Goal: Task Accomplishment & Management: Manage account settings

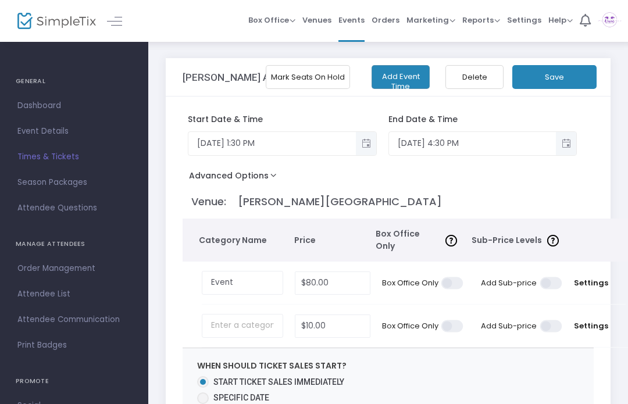
click at [57, 108] on span "Dashboard" at bounding box center [73, 105] width 113 height 15
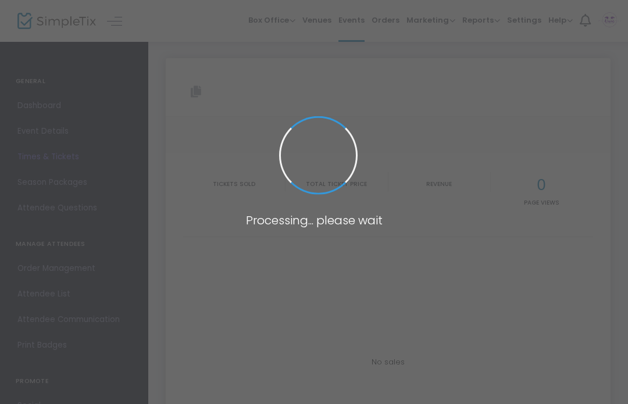
type input "[URL][DOMAIN_NAME][PERSON_NAME]"
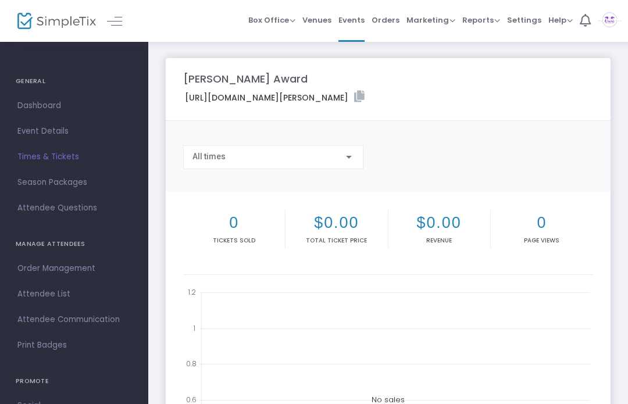
click at [44, 135] on span "Event Details" at bounding box center [73, 131] width 113 height 15
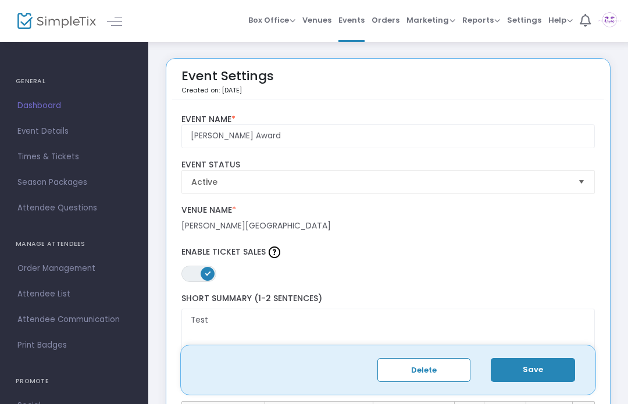
click at [31, 128] on span "Event Details" at bounding box center [73, 131] width 113 height 15
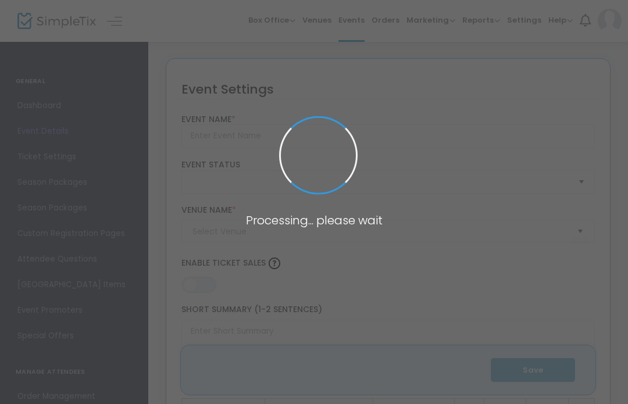
type input "[PERSON_NAME] Award"
type textarea "Test"
type input "Buy Tickets"
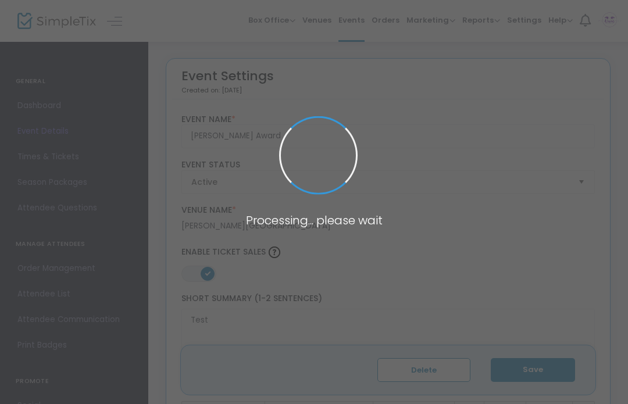
click at [40, 109] on span at bounding box center [314, 202] width 628 height 404
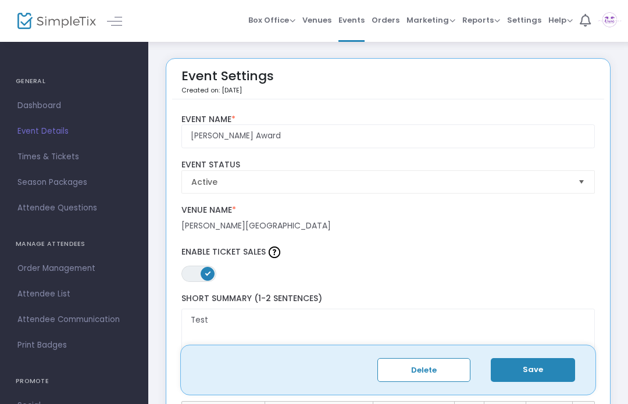
click at [45, 179] on span "Season Packages" at bounding box center [73, 182] width 113 height 15
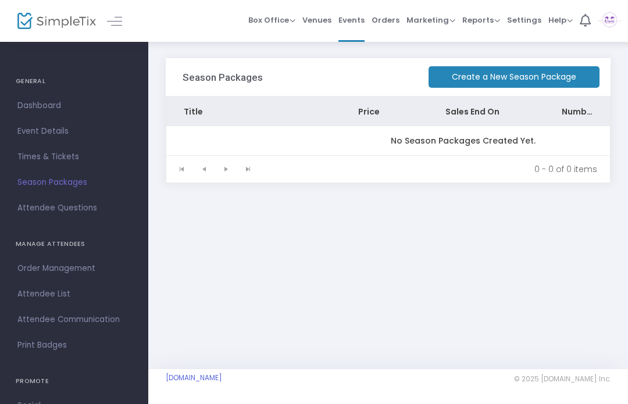
click at [288, 18] on span "Box Office" at bounding box center [271, 20] width 47 height 11
click at [318, 19] on span "Venues" at bounding box center [316, 20] width 29 height 30
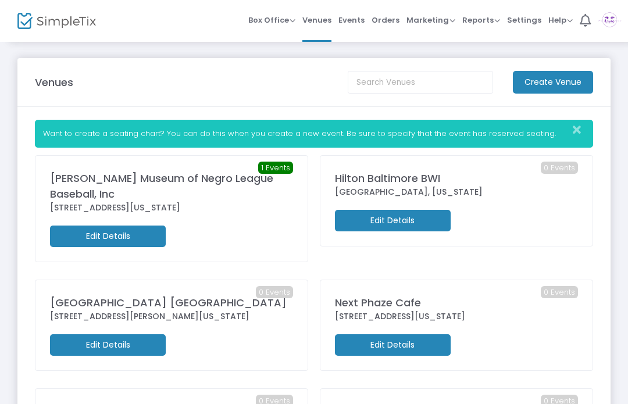
click at [294, 21] on span "Box Office" at bounding box center [271, 20] width 47 height 11
click at [292, 36] on li "Sell Tickets" at bounding box center [289, 39] width 83 height 23
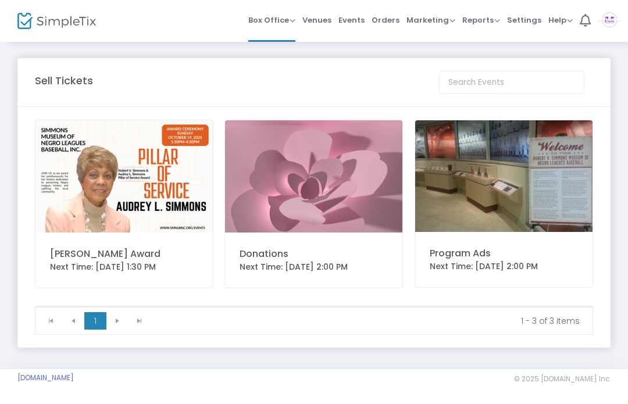
click at [619, 22] on img at bounding box center [609, 20] width 24 height 21
